Goal: Check status

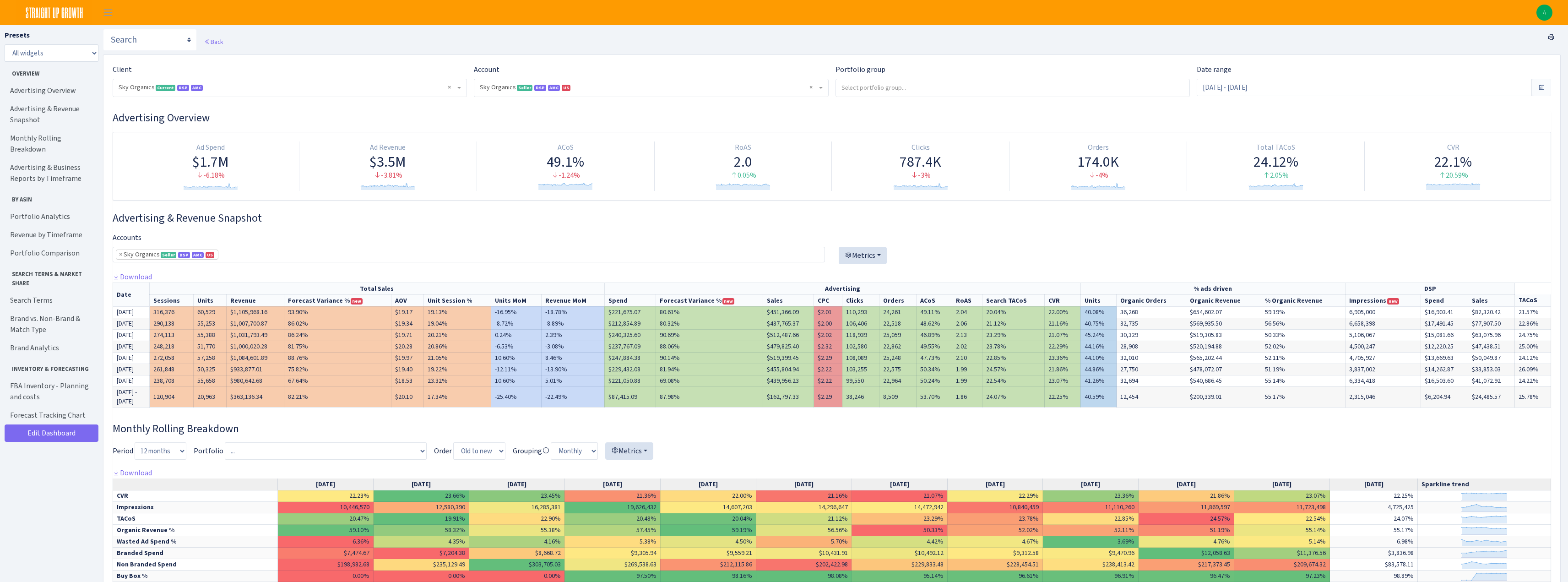
select select "[CREDIT_CARD_NUMBER]"
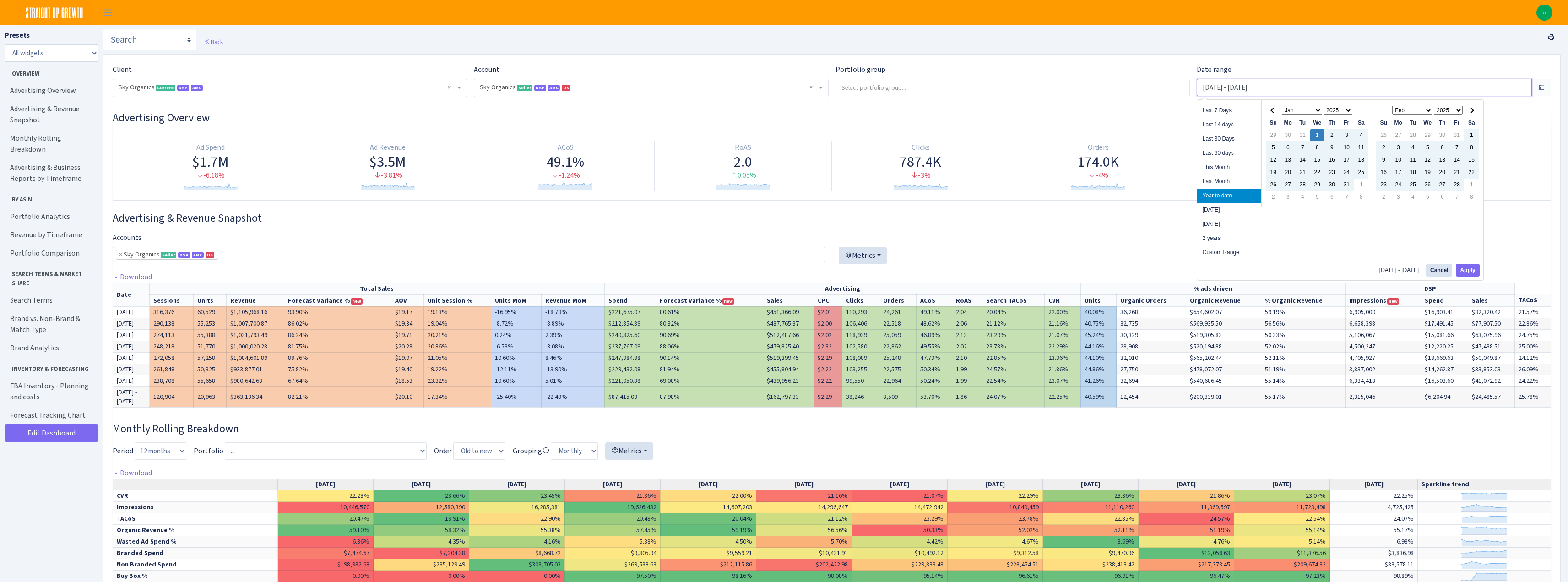
click at [1242, 86] on input "Jan 1, 2025 - Aug 12, 2025" at bounding box center [1364, 87] width 335 height 18
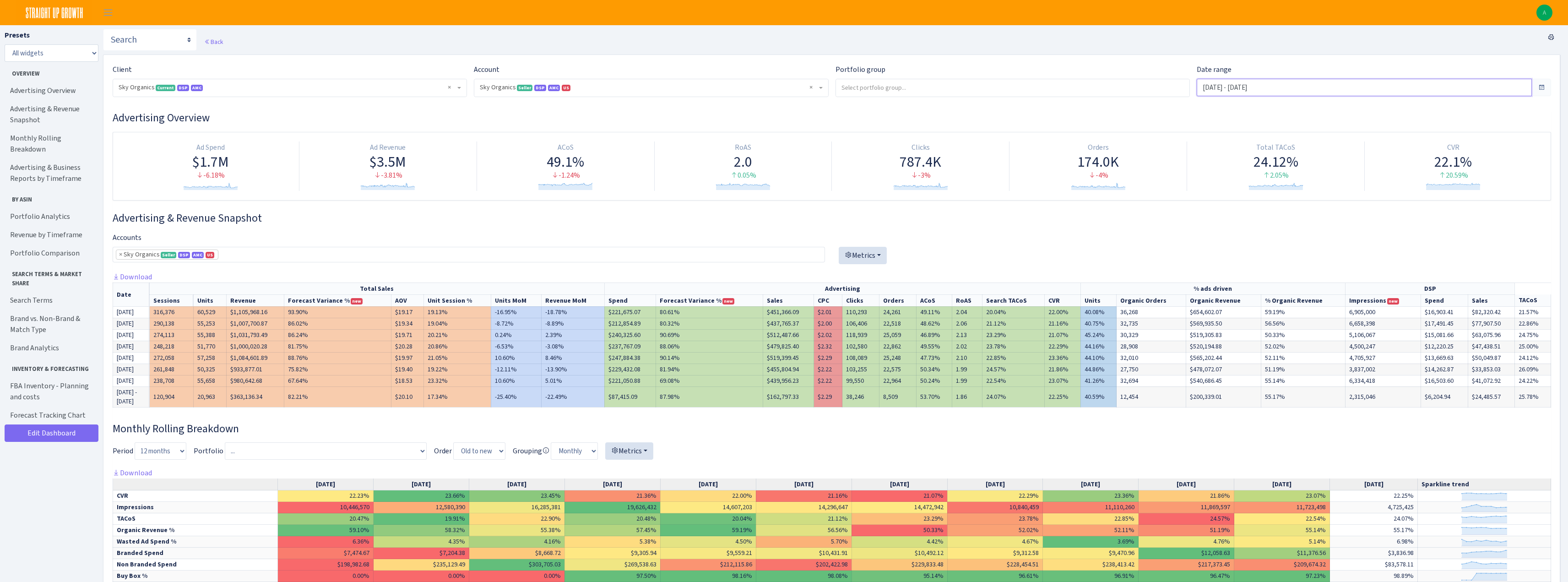
click at [1241, 88] on input "Jan 1, 2025 - Aug 12, 2025" at bounding box center [1364, 87] width 335 height 18
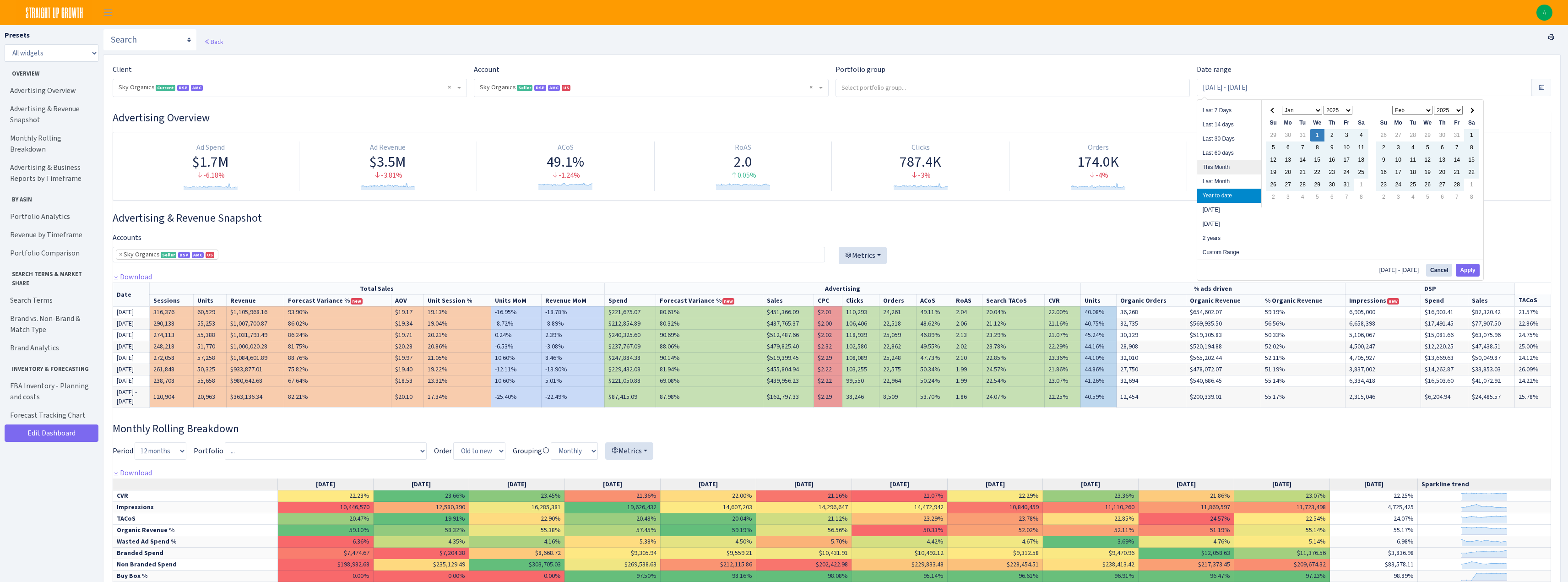
click at [1227, 169] on li "This Month" at bounding box center [1229, 167] width 64 height 14
type input "[DATE] - [DATE]"
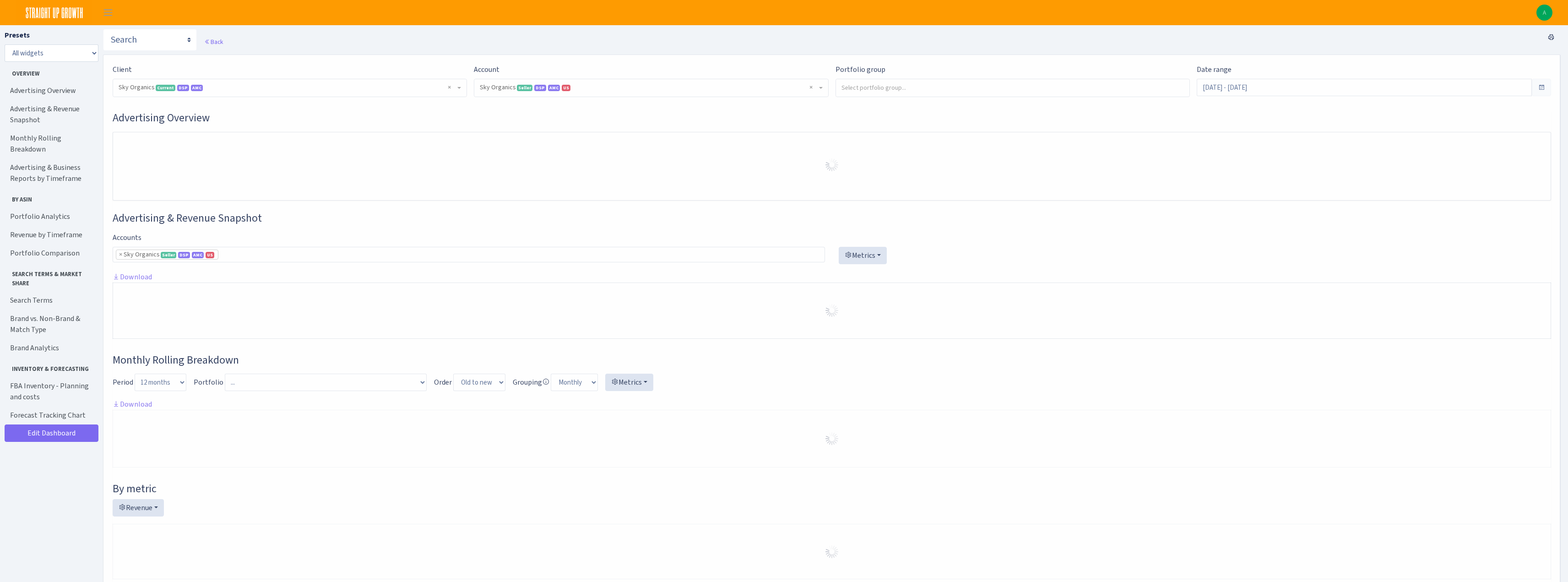
select select "[CREDIT_CARD_NUMBER]"
